Goal: Task Accomplishment & Management: Complete application form

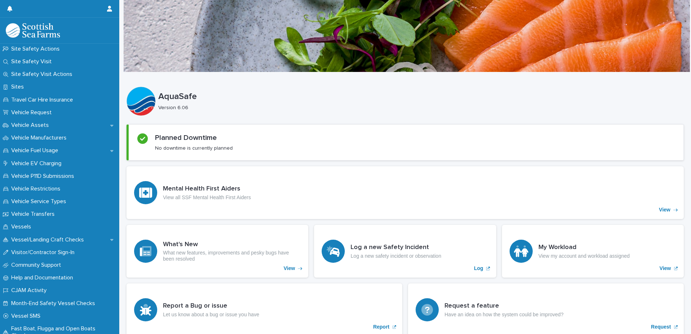
scroll to position [518, 0]
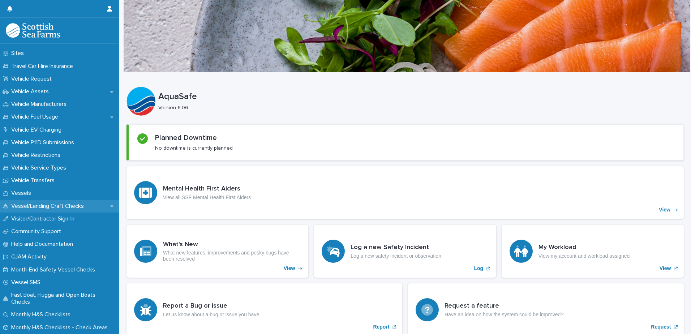
click at [46, 208] on p "Vessel/Landing Craft Checks" at bounding box center [48, 206] width 81 height 7
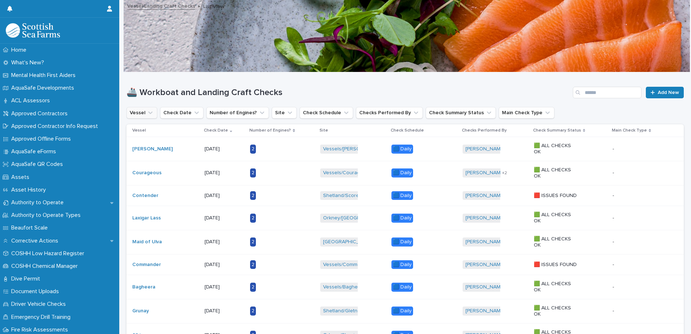
click at [143, 115] on button "Vessel" at bounding box center [142, 113] width 31 height 12
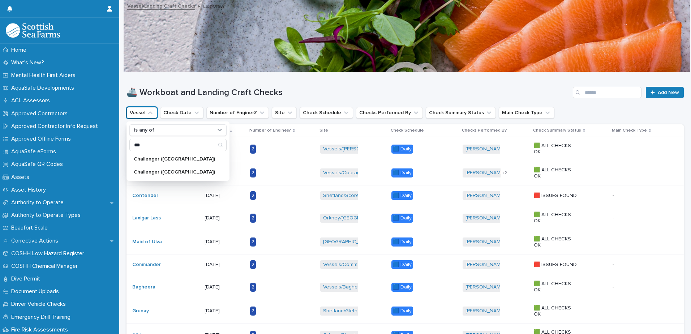
type input "***"
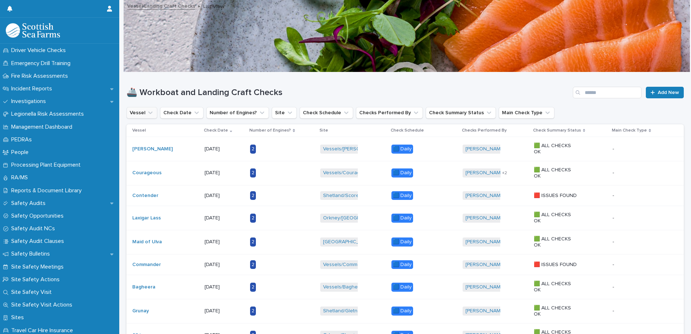
click at [148, 109] on icon "Vessel" at bounding box center [150, 112] width 7 height 7
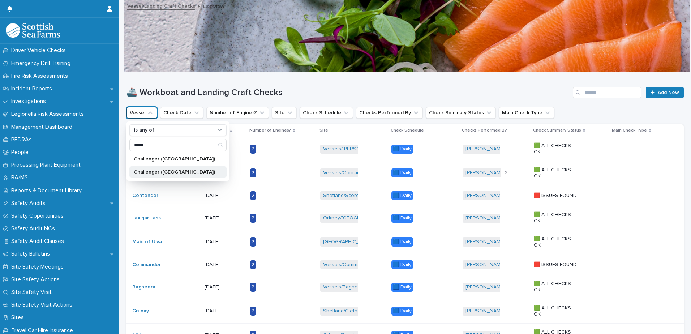
type input "*****"
click at [156, 174] on p "Challenger ([GEOGRAPHIC_DATA])" at bounding box center [174, 172] width 81 height 5
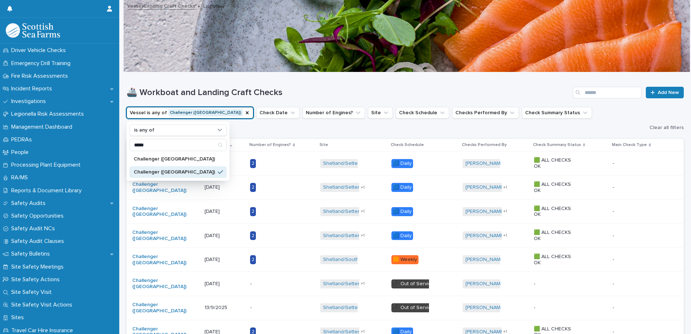
click at [307, 77] on div "🚢 Workboat and Landing Craft Checks Add New" at bounding box center [405, 89] width 557 height 35
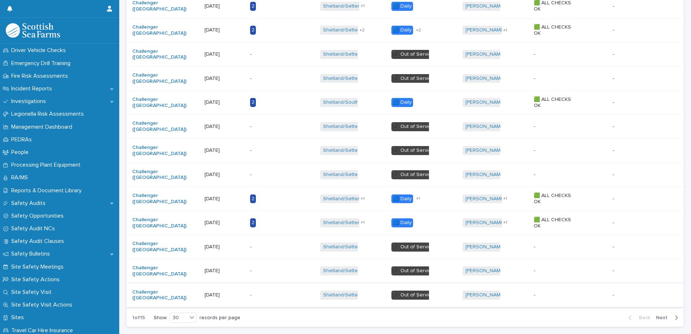
scroll to position [578, 0]
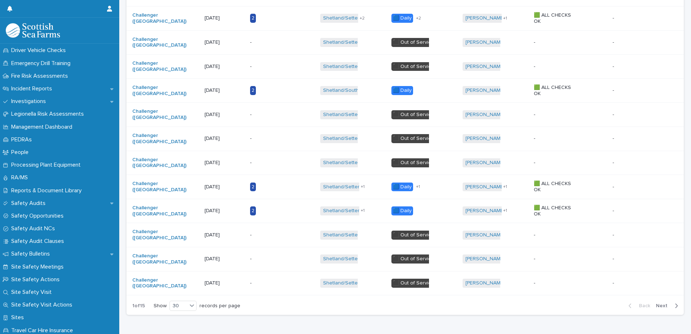
drag, startPoint x: 482, startPoint y: 311, endPoint x: 496, endPoint y: 306, distance: 15.5
click at [656, 303] on span "Next" at bounding box center [664, 305] width 16 height 5
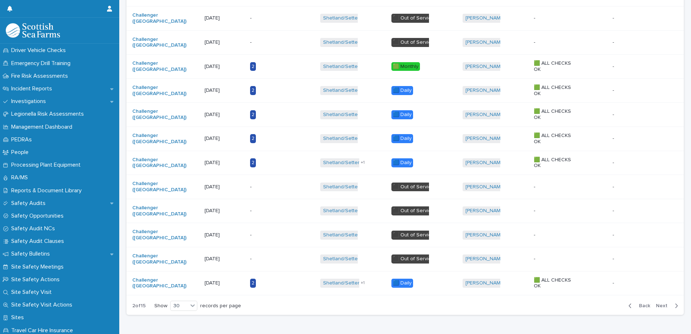
click at [656, 303] on span "Next" at bounding box center [664, 305] width 16 height 5
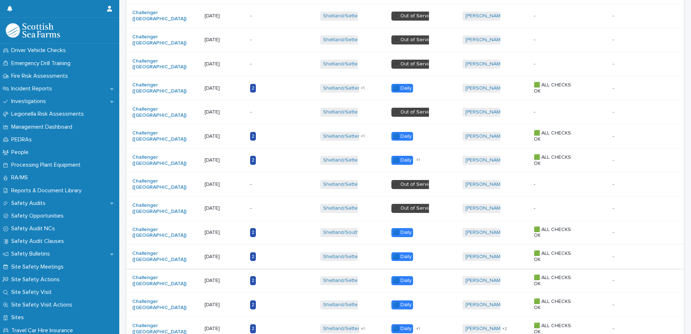
scroll to position [424, 0]
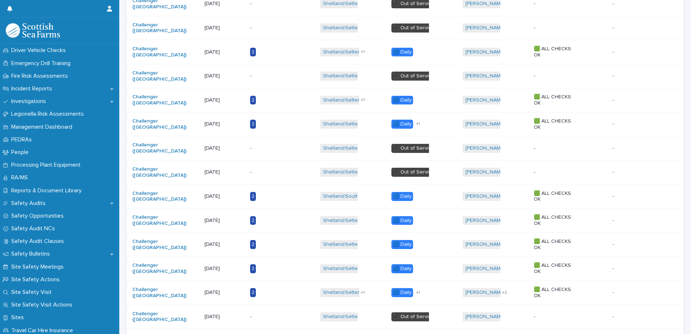
click at [555, 145] on p "-" at bounding box center [556, 148] width 45 height 6
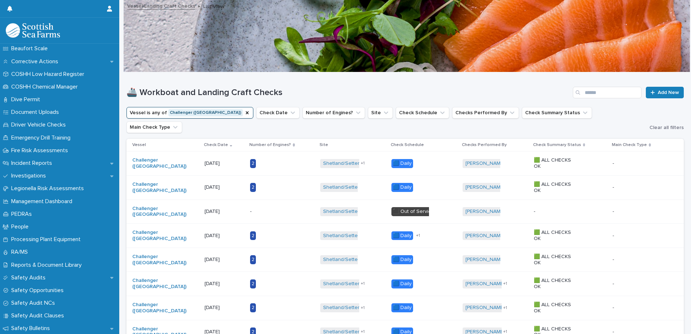
scroll to position [192, 0]
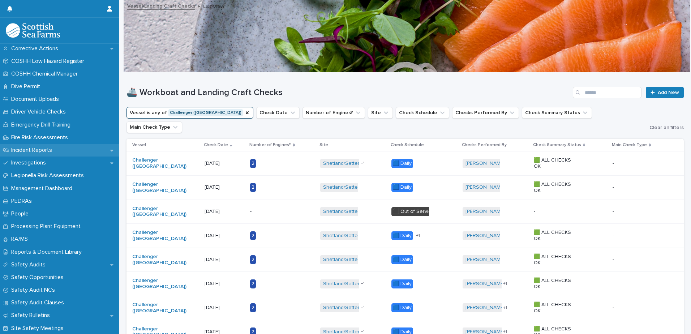
click at [43, 150] on p "Incident Reports" at bounding box center [33, 150] width 50 height 7
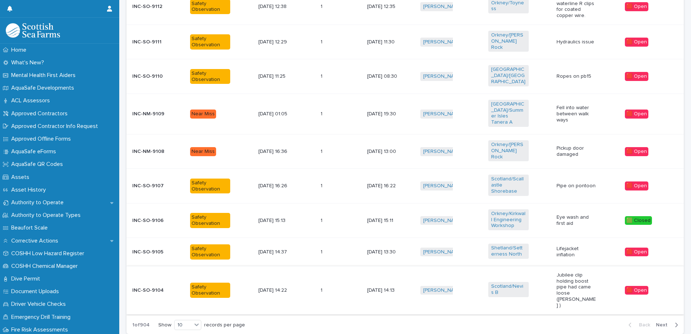
scroll to position [343, 0]
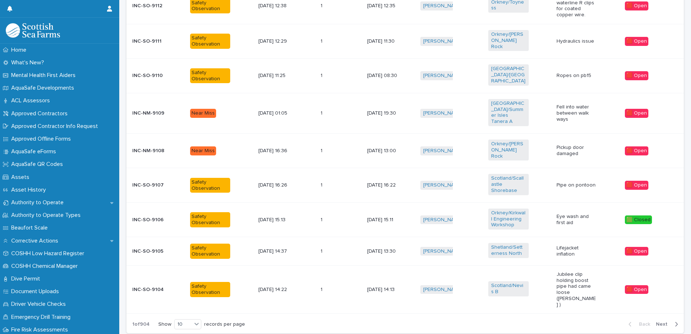
click at [575, 245] on p "Lifejacket inflation" at bounding box center [577, 251] width 40 height 12
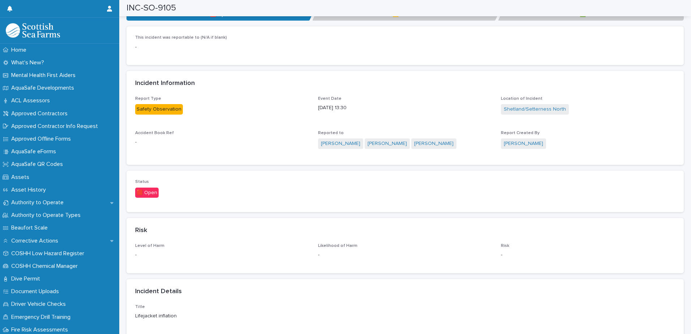
scroll to position [313, 0]
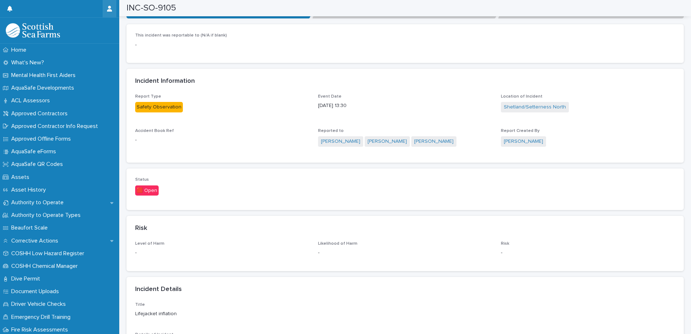
click at [110, 9] on icon "button" at bounding box center [109, 9] width 5 height 6
click at [99, 9] on div at bounding box center [345, 167] width 691 height 334
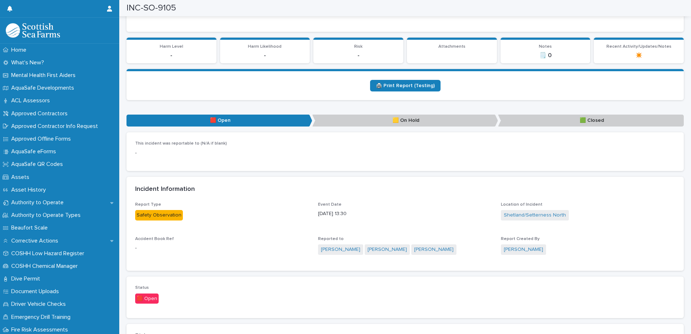
scroll to position [0, 0]
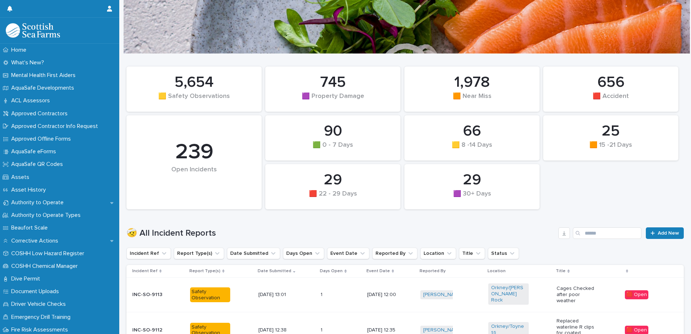
scroll to position [14, 0]
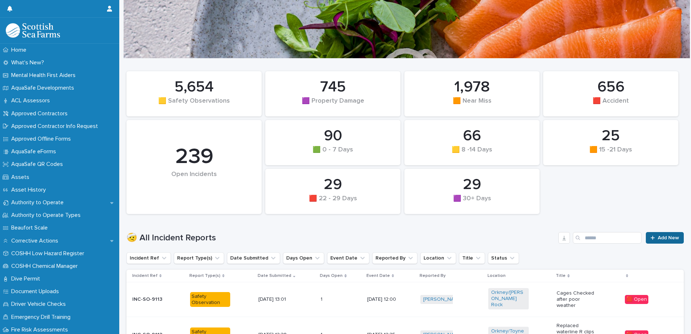
click at [652, 238] on div at bounding box center [654, 237] width 7 height 5
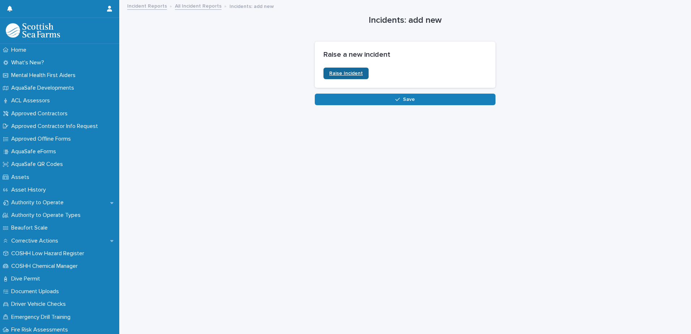
click at [347, 75] on span "Raise Incident" at bounding box center [346, 73] width 34 height 5
